Goal: Check status: Check status

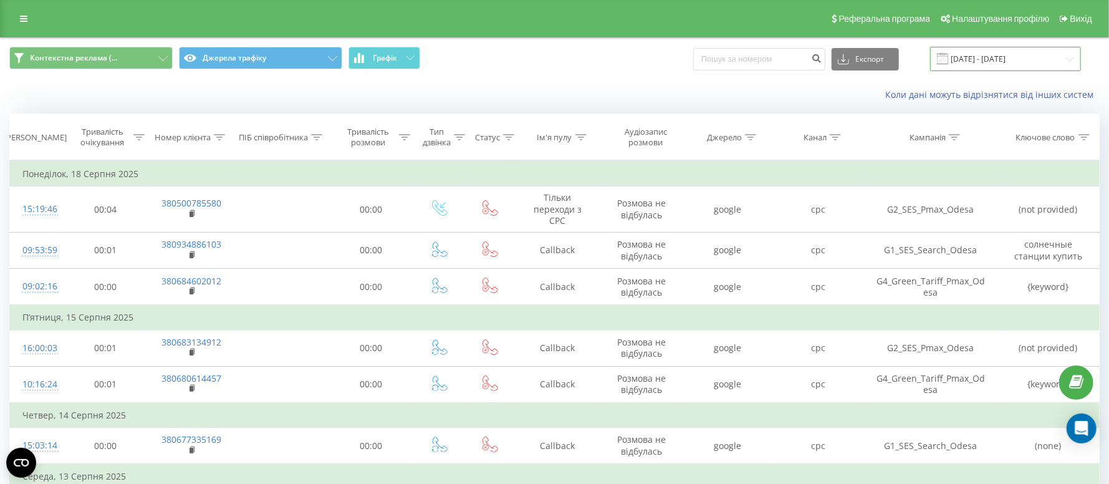
click at [997, 62] on input "[DATE] - [DATE]" at bounding box center [1005, 59] width 151 height 24
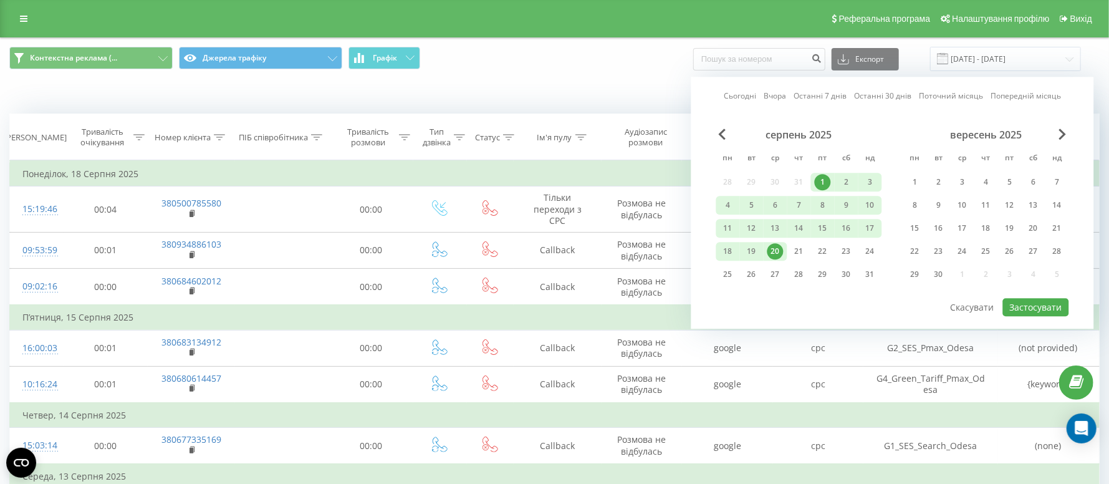
click at [781, 251] on div "20" at bounding box center [776, 251] width 16 height 16
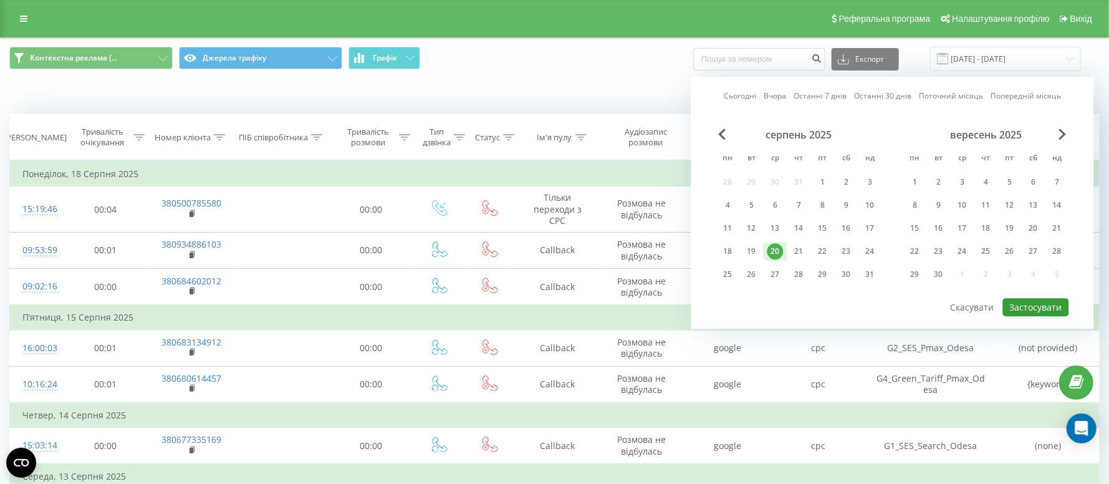
click at [1033, 304] on button "Застосувати" at bounding box center [1036, 307] width 66 height 18
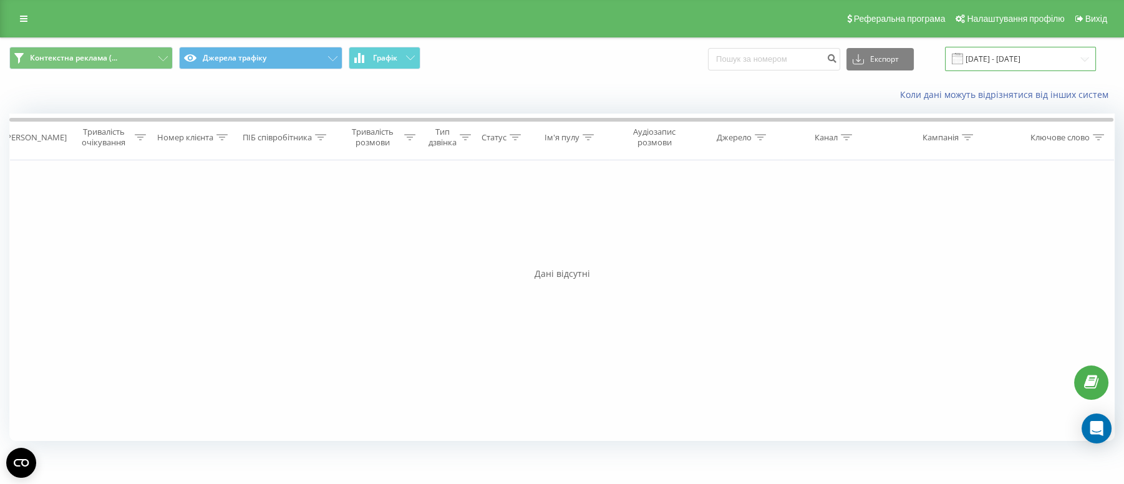
click at [987, 55] on input "[DATE] - [DATE]" at bounding box center [1020, 59] width 151 height 24
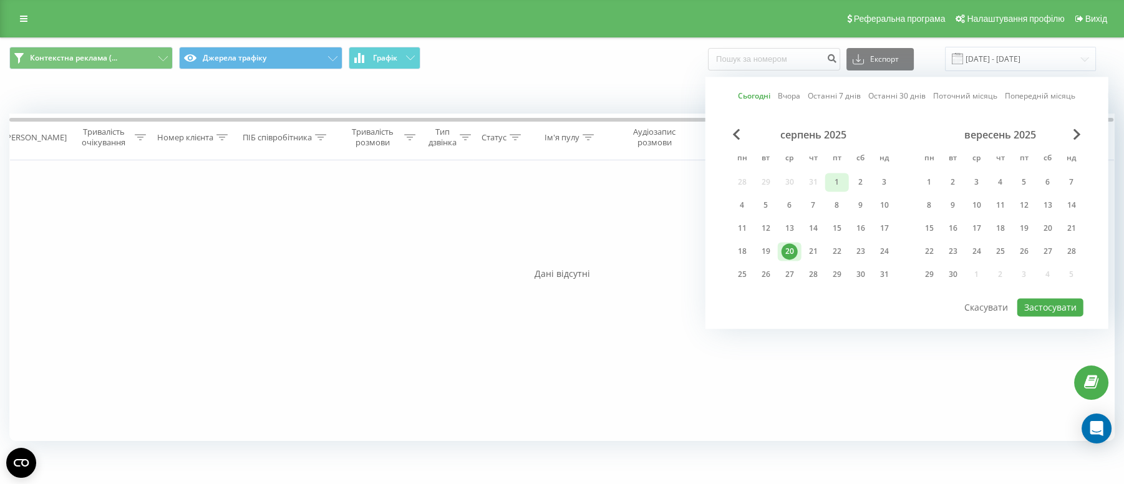
click at [843, 181] on div "1" at bounding box center [837, 182] width 16 height 16
click at [789, 243] on div "20" at bounding box center [789, 251] width 16 height 16
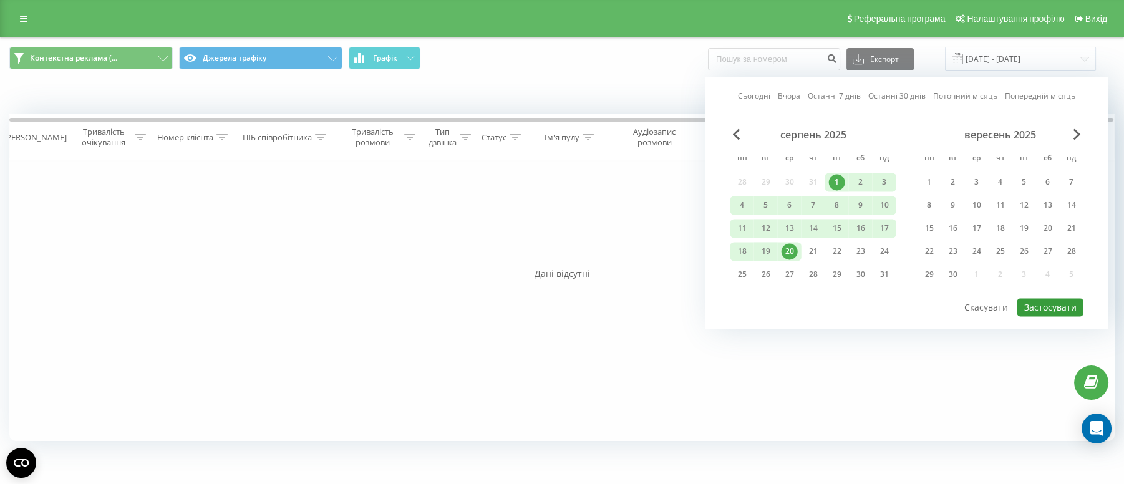
click at [1051, 299] on button "Застосувати" at bounding box center [1050, 307] width 66 height 18
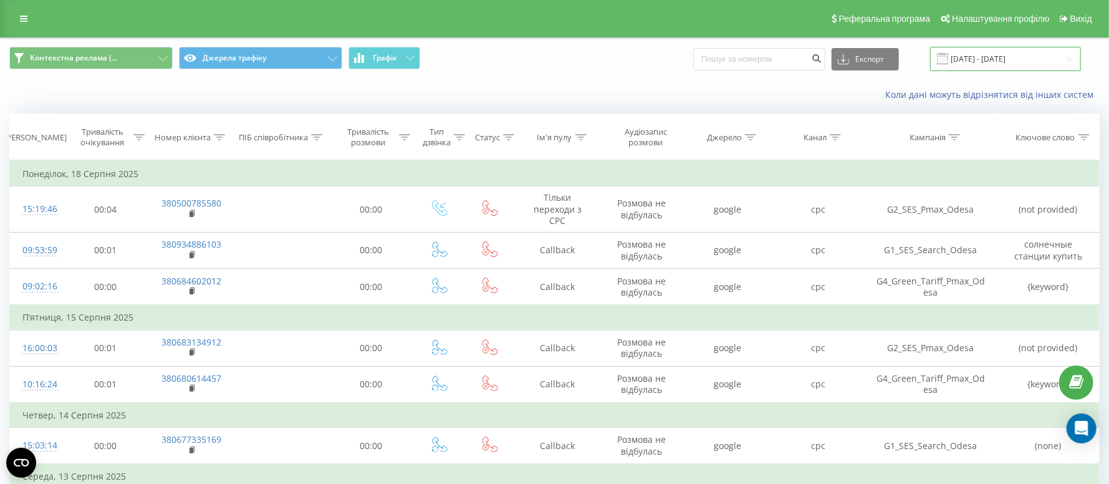
click at [1001, 57] on input "[DATE] - [DATE]" at bounding box center [1005, 59] width 151 height 24
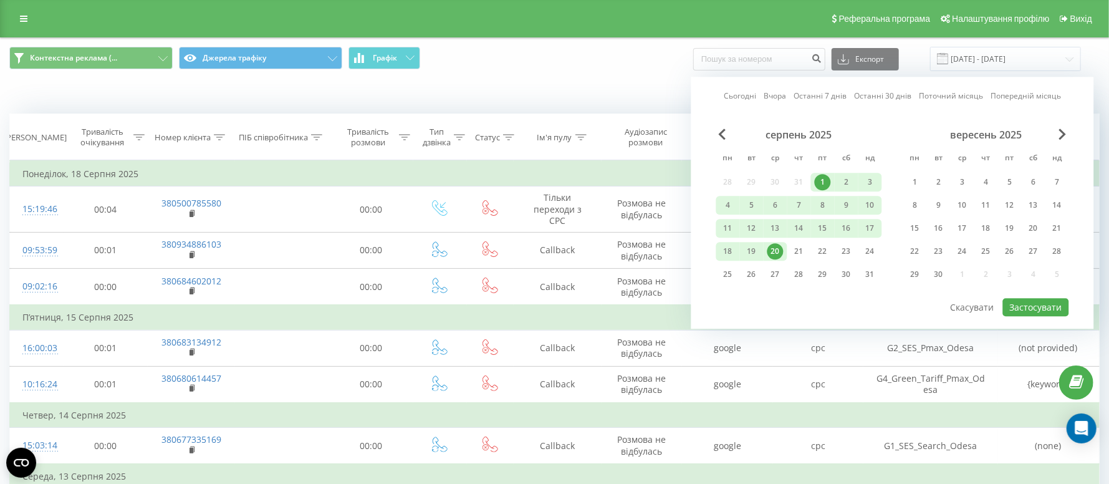
drag, startPoint x: 779, startPoint y: 250, endPoint x: 770, endPoint y: 245, distance: 10.6
click at [778, 249] on div "20" at bounding box center [776, 251] width 16 height 16
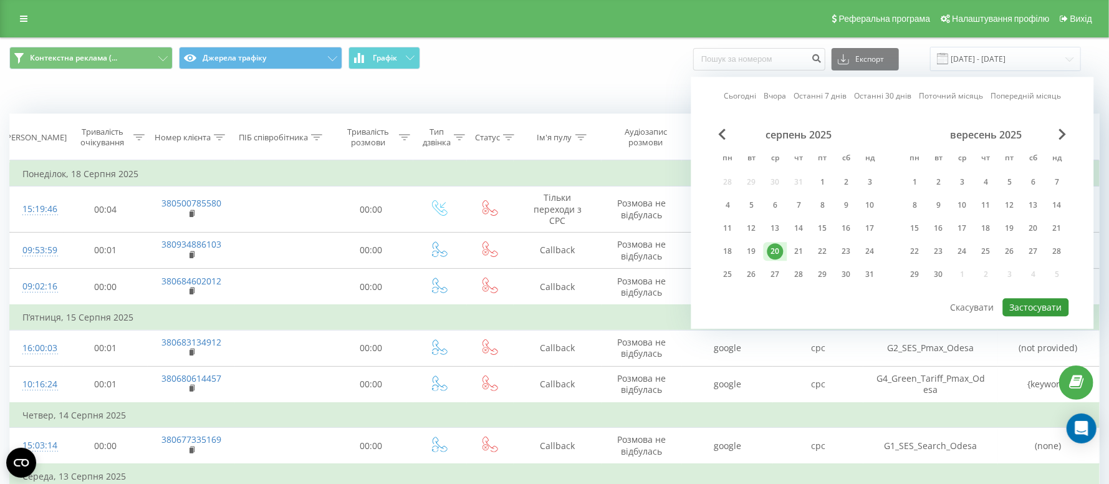
click at [1040, 306] on button "Застосувати" at bounding box center [1036, 307] width 66 height 18
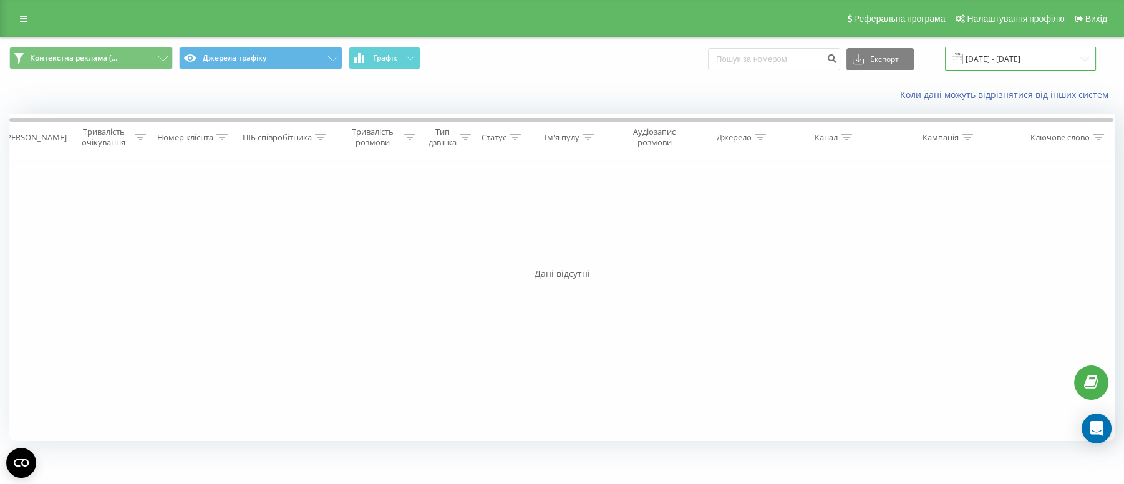
click at [995, 59] on input "[DATE] - [DATE]" at bounding box center [1020, 59] width 151 height 24
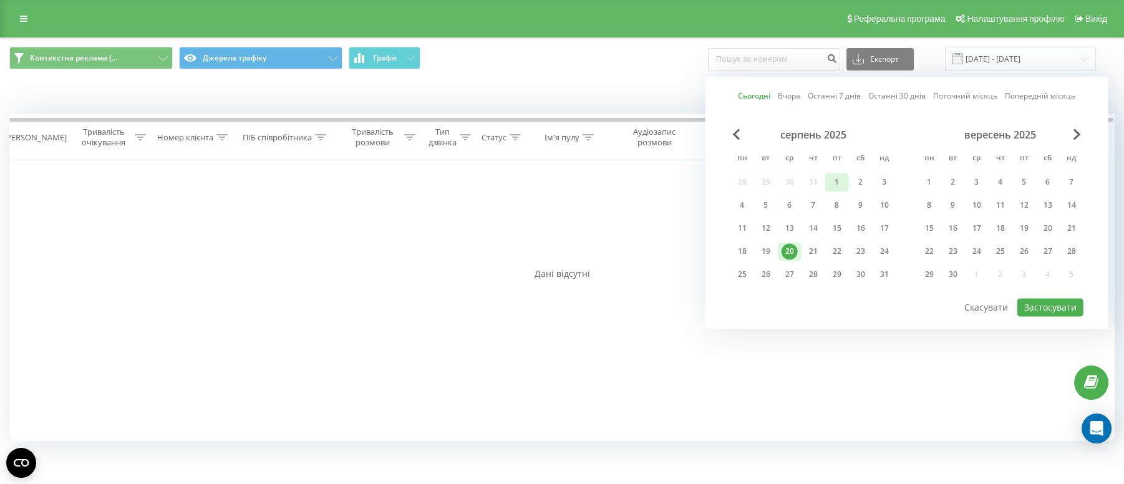
click at [838, 181] on div "1" at bounding box center [837, 182] width 16 height 16
click at [794, 244] on div "20" at bounding box center [789, 251] width 16 height 16
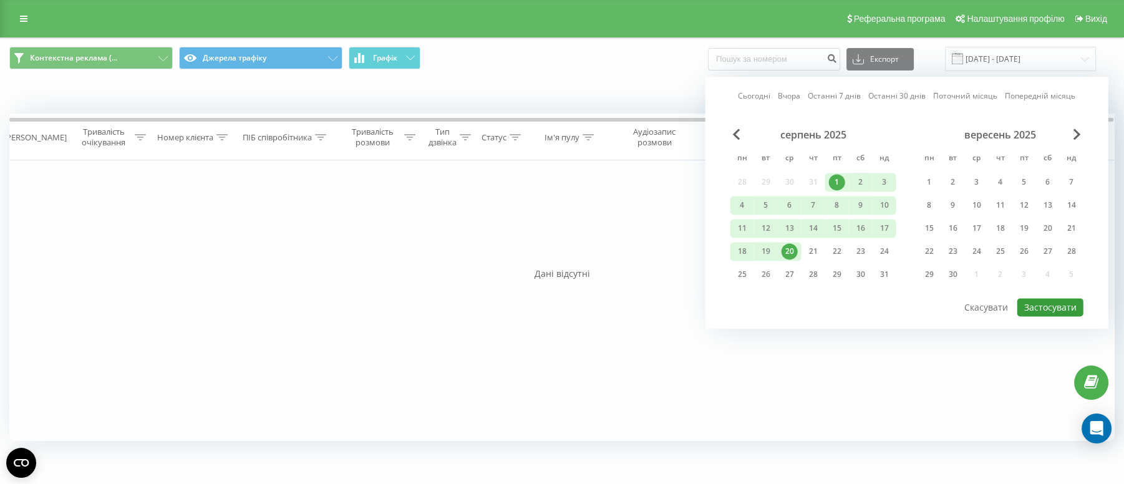
click at [1029, 299] on button "Застосувати" at bounding box center [1050, 307] width 66 height 18
type input "[DATE] - [DATE]"
